Goal: Information Seeking & Learning: Learn about a topic

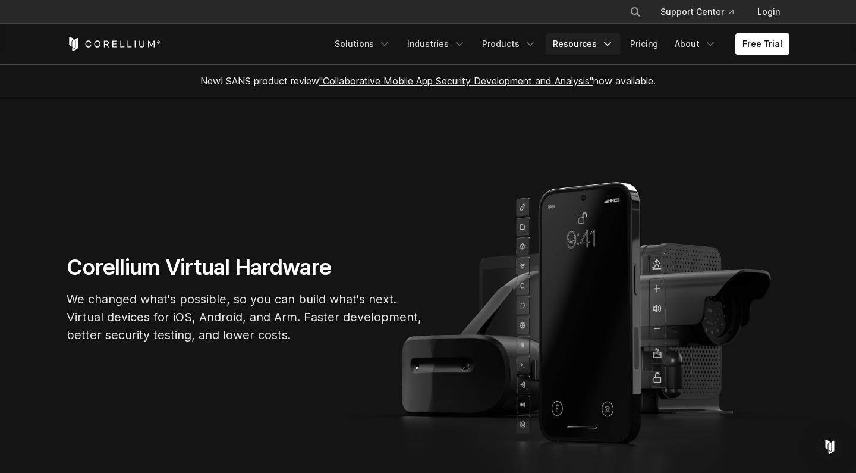
click at [585, 42] on link "Resources" at bounding box center [583, 43] width 75 height 21
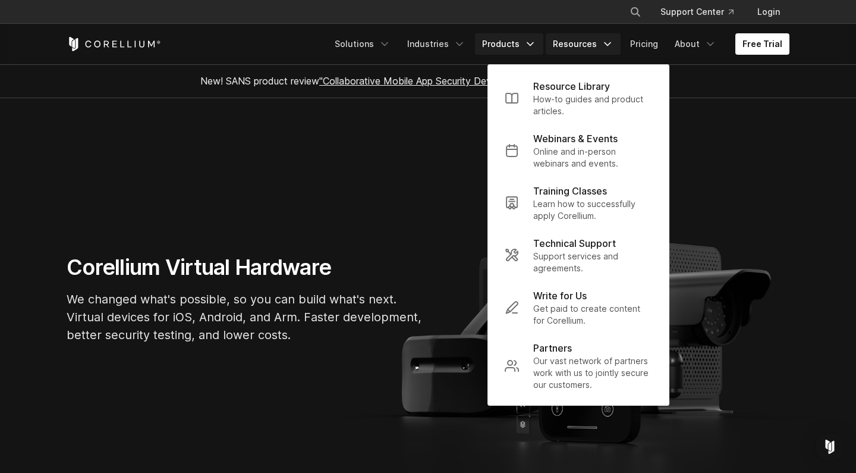
click at [529, 42] on link "Products" at bounding box center [509, 43] width 68 height 21
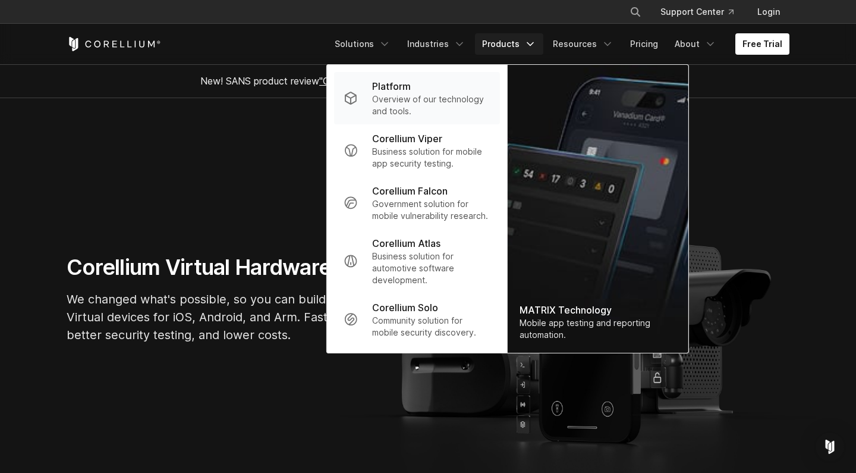
click at [410, 101] on p "Overview of our technology and tools." at bounding box center [431, 105] width 118 height 24
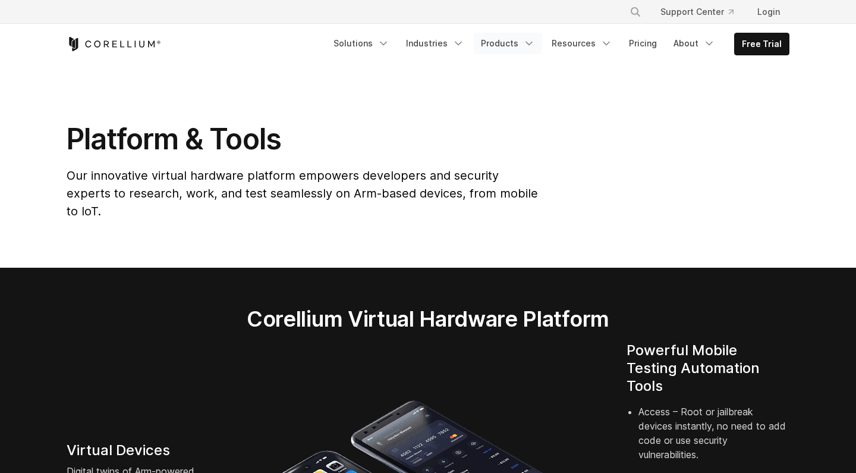
click at [523, 38] on link "Products" at bounding box center [508, 43] width 68 height 21
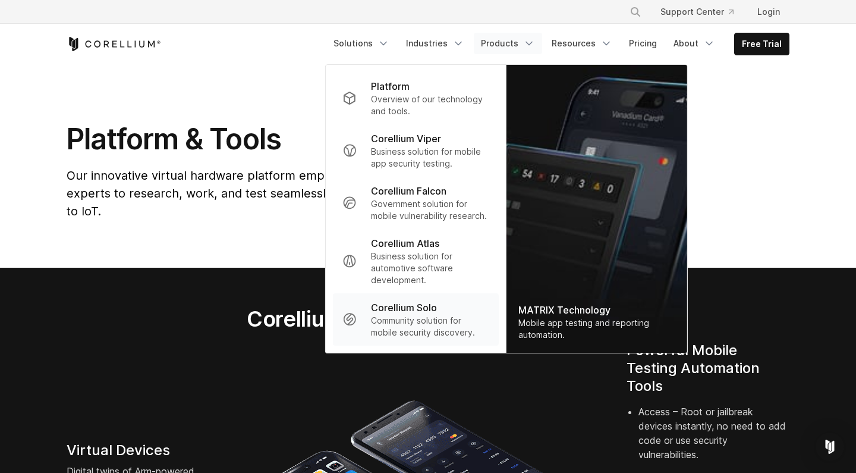
click at [423, 310] on p "Corellium Solo" at bounding box center [404, 307] width 66 height 14
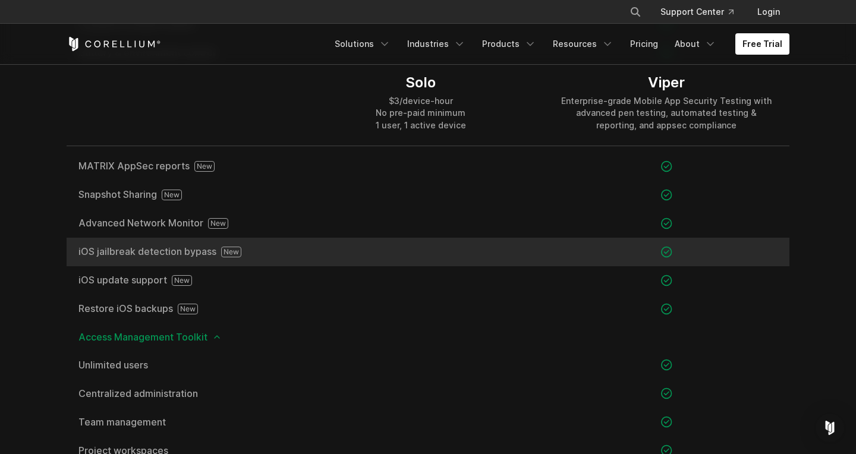
scroll to position [1123, 0]
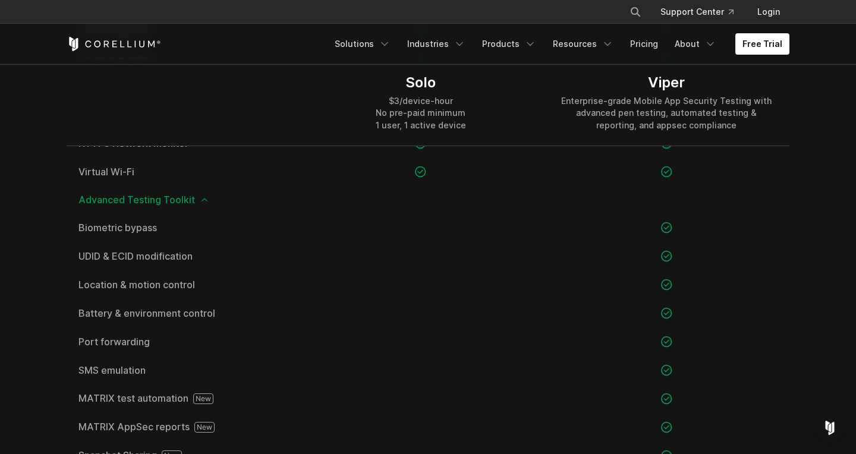
click at [500, 11] on div "× Search our site... Support Center Login" at bounding box center [428, 11] width 723 height 21
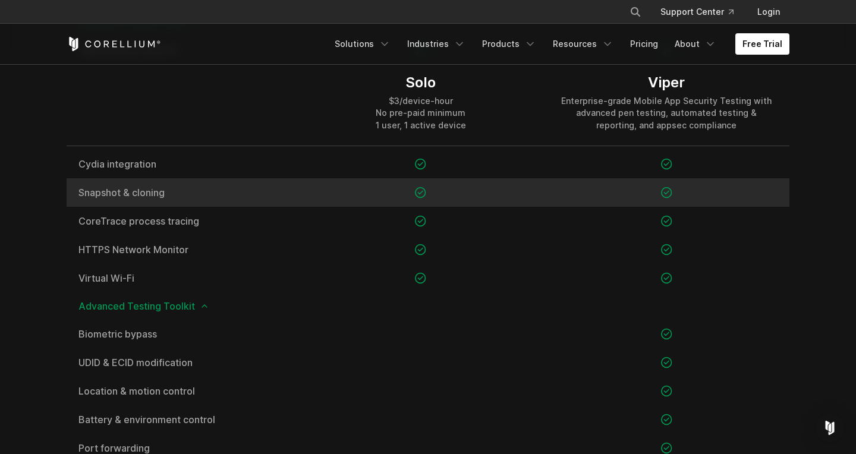
scroll to position [1014, 0]
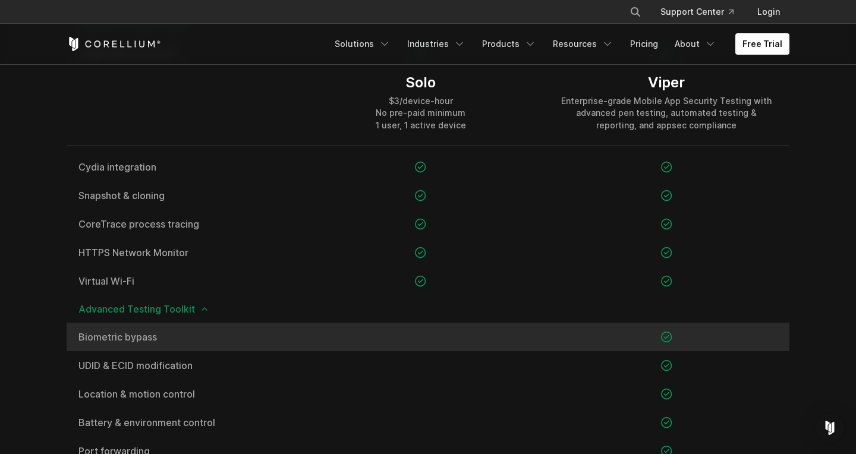
click at [128, 342] on span "Biometric bypass" at bounding box center [183, 337] width 208 height 10
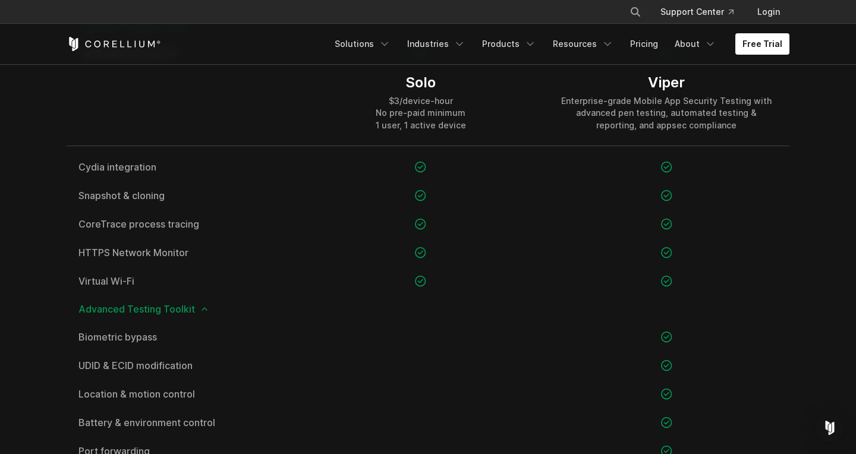
click at [288, 113] on div at bounding box center [182, 102] width 231 height 86
drag, startPoint x: 388, startPoint y: 84, endPoint x: 435, endPoint y: 80, distance: 46.6
click at [435, 80] on div "Solo" at bounding box center [421, 83] width 90 height 18
click at [428, 81] on div "Solo" at bounding box center [421, 83] width 90 height 18
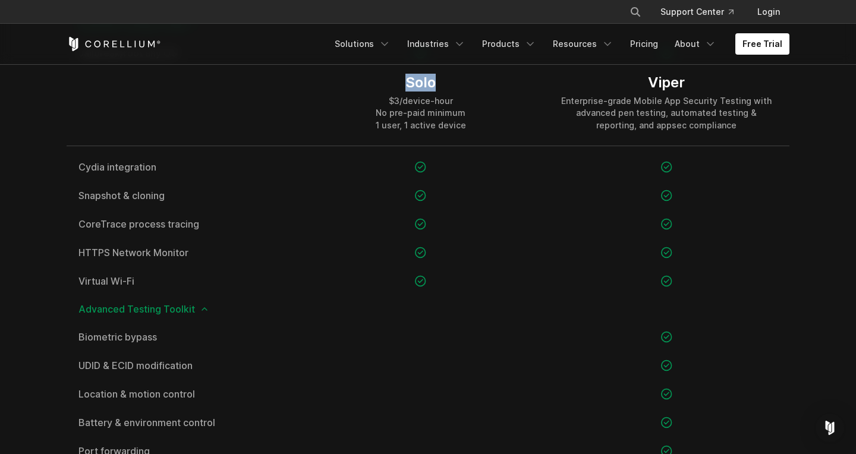
copy div "Solo"
click at [591, 104] on div "Enterprise-grade Mobile App Security Testing with advanced pen testing, automat…" at bounding box center [667, 113] width 222 height 36
click at [90, 307] on span "Advanced Testing Toolkit" at bounding box center [428, 309] width 699 height 10
drag, startPoint x: 90, startPoint y: 307, endPoint x: 182, endPoint y: 307, distance: 91.6
click at [182, 307] on span "Advanced Testing Toolkit" at bounding box center [428, 309] width 699 height 10
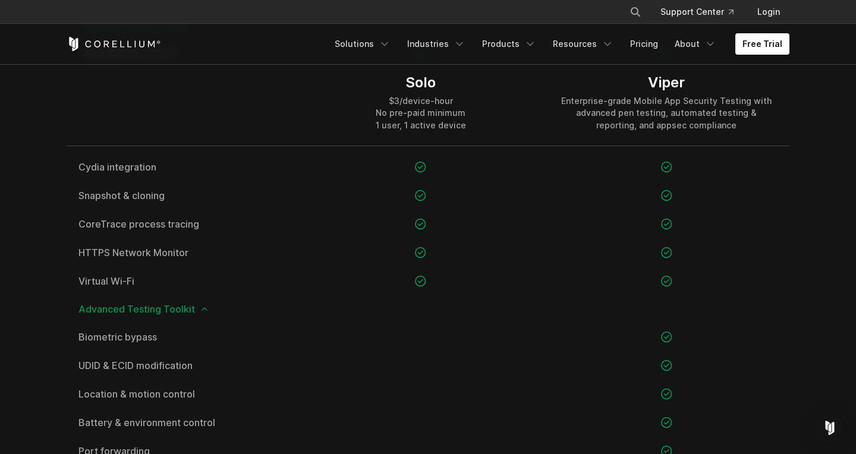
copy span "Advanced Testing Toolkit"
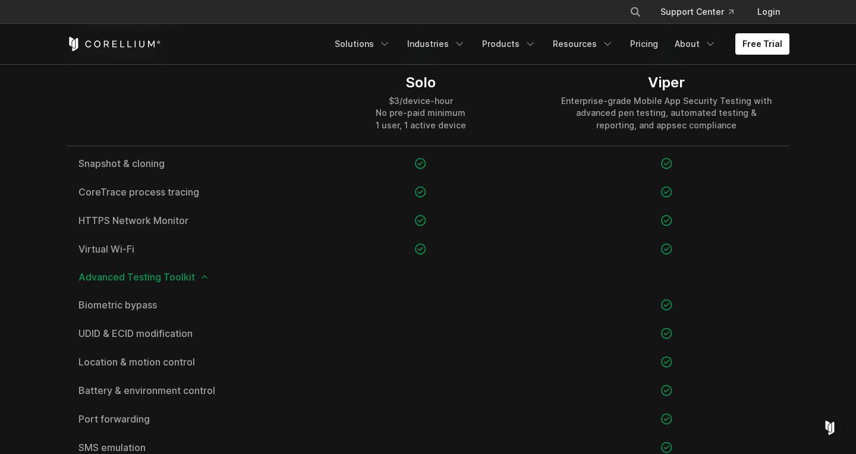
scroll to position [1048, 0]
drag, startPoint x: 642, startPoint y: 92, endPoint x: 709, endPoint y: 92, distance: 66.6
click at [709, 92] on div "Viper Enterprise-grade Mobile App Security Testing with advanced pen testing, a…" at bounding box center [667, 102] width 222 height 57
drag, startPoint x: 647, startPoint y: 86, endPoint x: 714, endPoint y: 83, distance: 67.3
click at [714, 83] on div "Viper" at bounding box center [667, 83] width 222 height 18
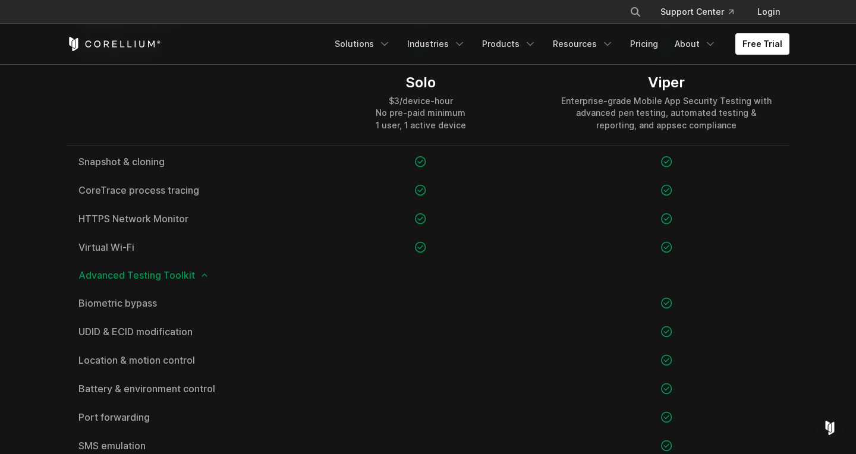
click at [693, 121] on div "Enterprise-grade Mobile App Security Testing with advanced pen testing, automat…" at bounding box center [667, 113] width 222 height 36
click at [196, 95] on div at bounding box center [182, 102] width 231 height 86
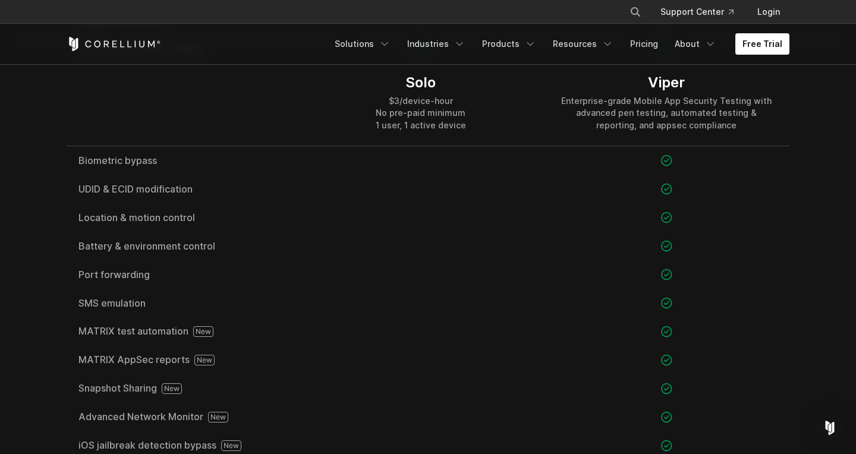
scroll to position [1191, 0]
click at [665, 76] on div "Viper" at bounding box center [667, 83] width 222 height 18
click at [665, 86] on div "Viper" at bounding box center [667, 83] width 222 height 18
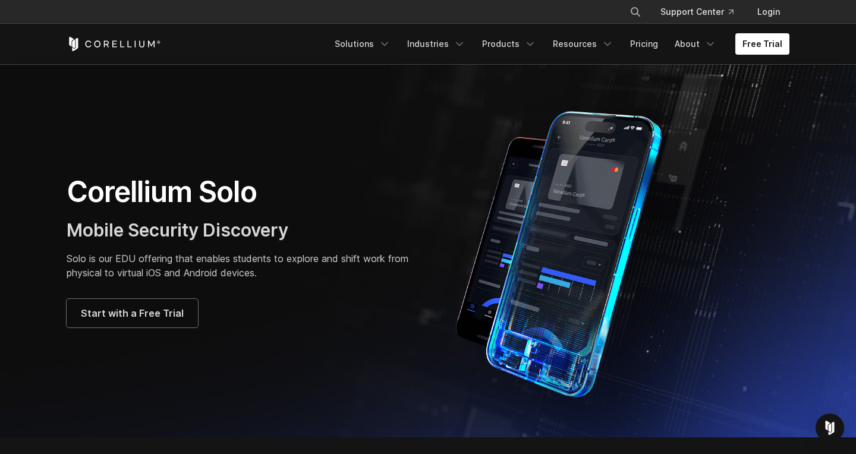
scroll to position [0, 0]
click at [280, 28] on div "Free Trial Solutions IoT" at bounding box center [428, 44] width 723 height 40
click at [339, 194] on h1 "Corellium Solo" at bounding box center [242, 192] width 350 height 36
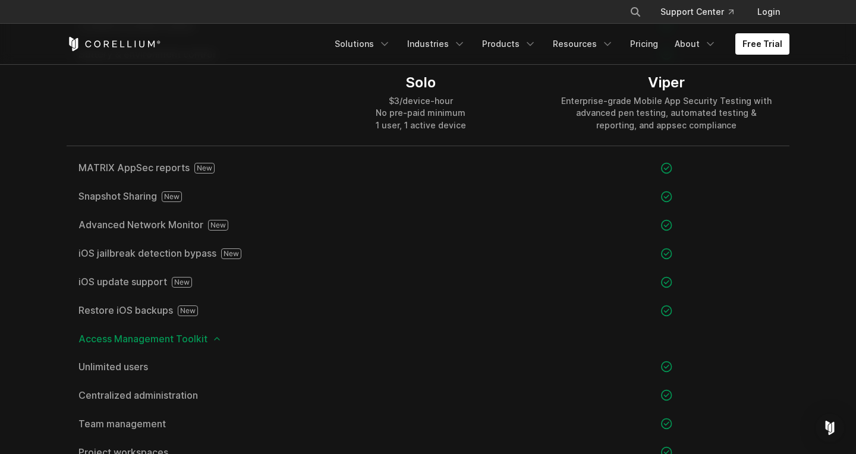
scroll to position [1381, 0]
click at [49, 0] on html "× Search our site... Support Center Login" at bounding box center [428, 130] width 856 height 3023
